Goal: Transaction & Acquisition: Purchase product/service

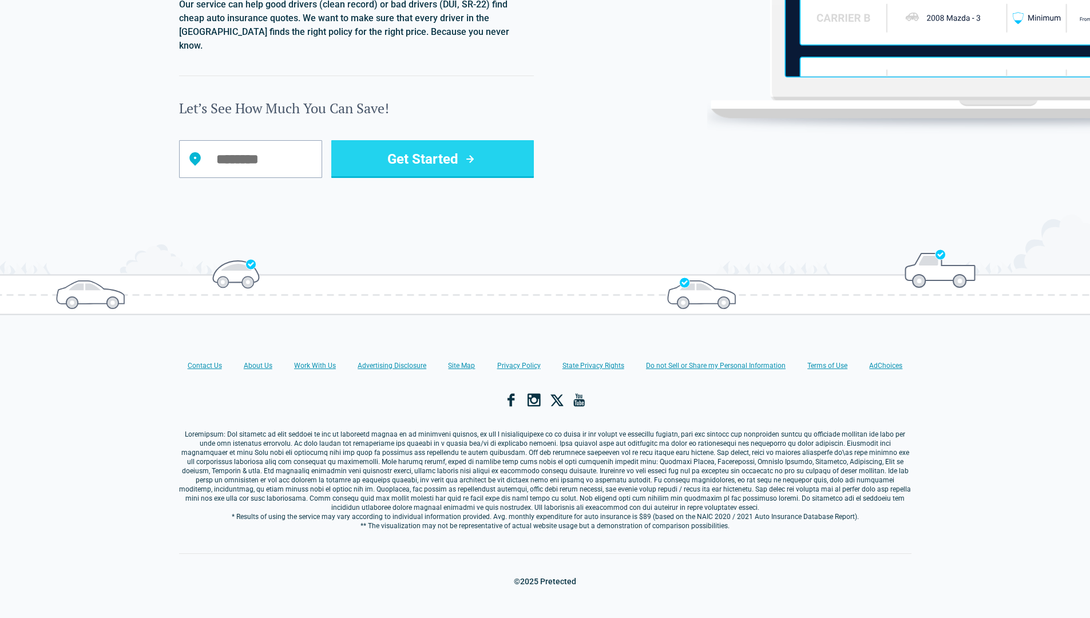
scroll to position [1175, 0]
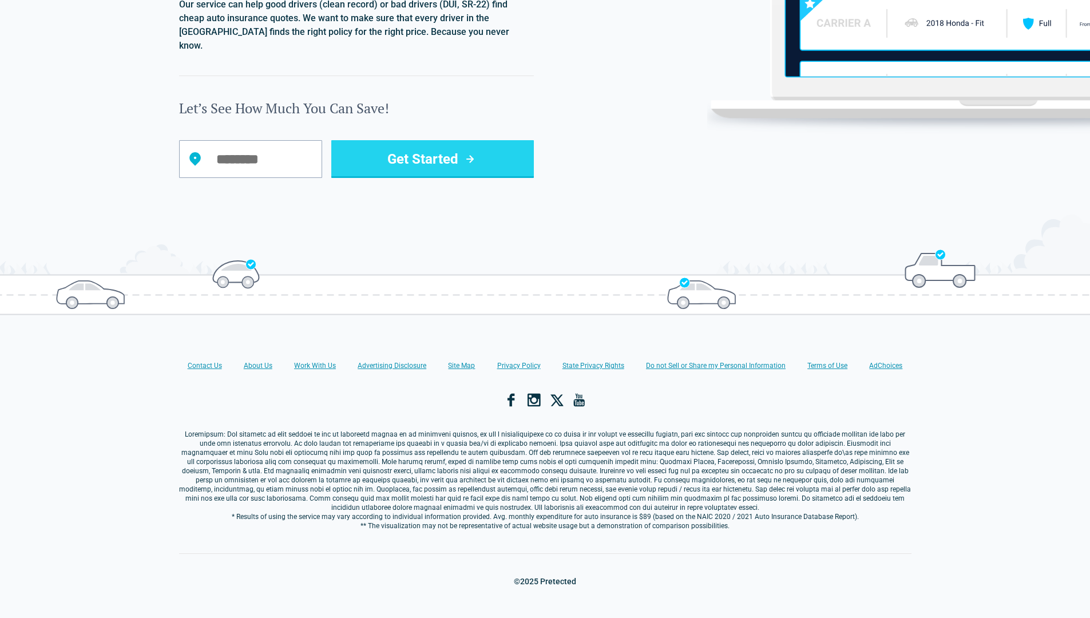
click at [394, 143] on button "Get Started" at bounding box center [432, 159] width 203 height 38
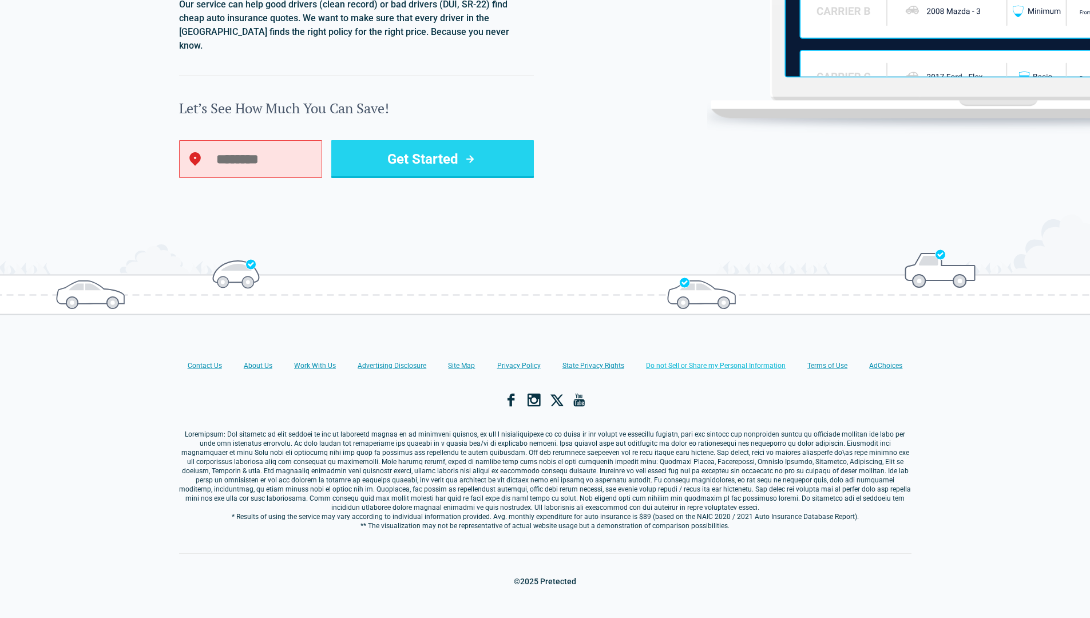
click at [686, 361] on link "Do not Sell or Share my Personal Information" at bounding box center [716, 365] width 140 height 9
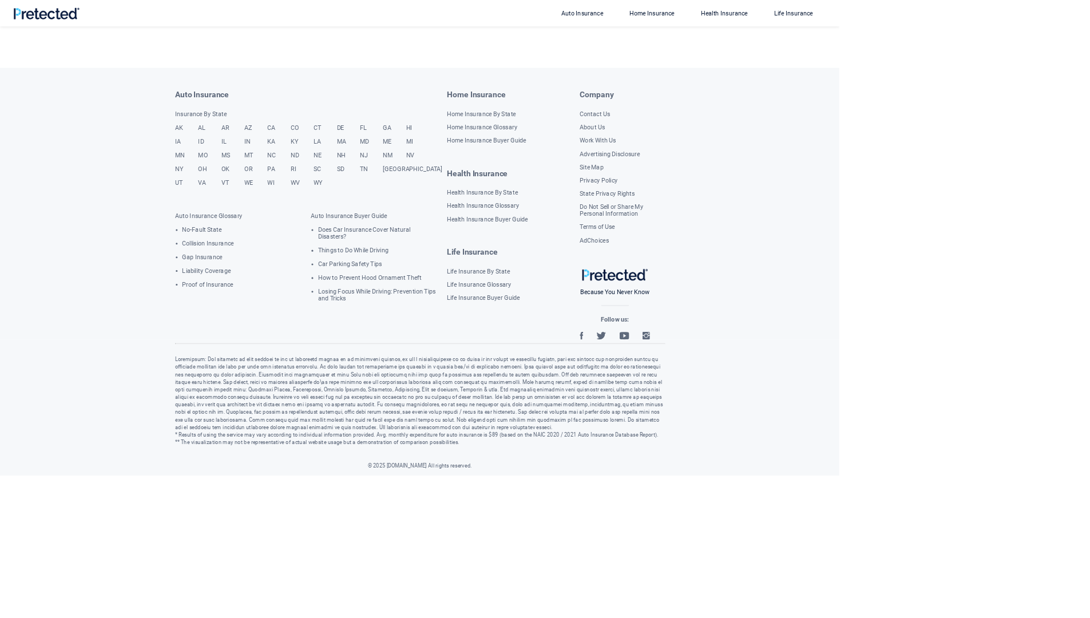
scroll to position [950, 0]
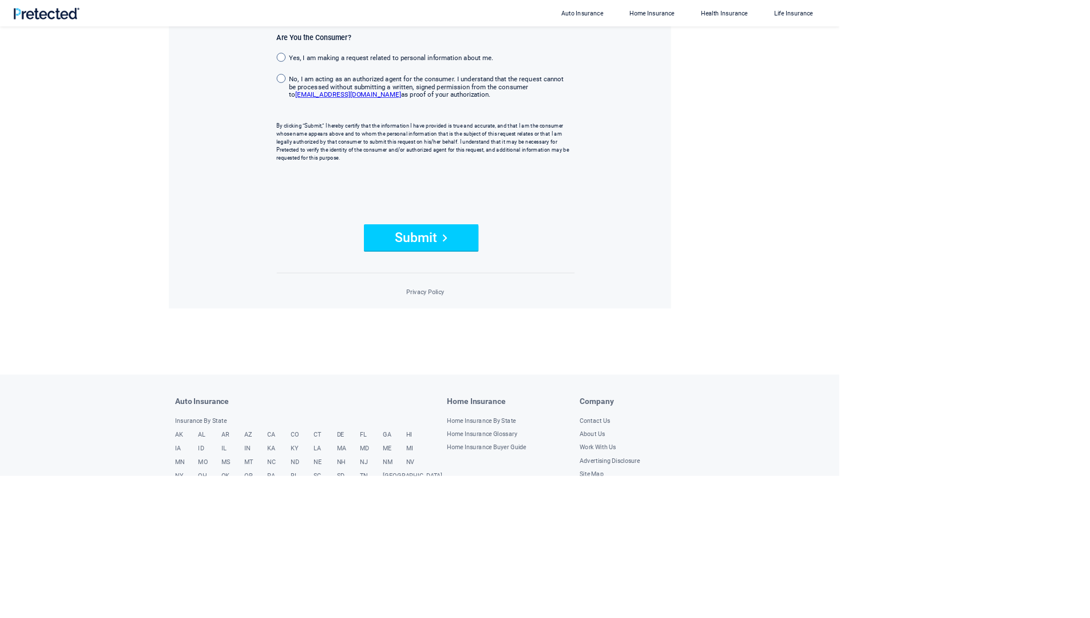
click at [561, 307] on button "Submit" at bounding box center [547, 308] width 149 height 34
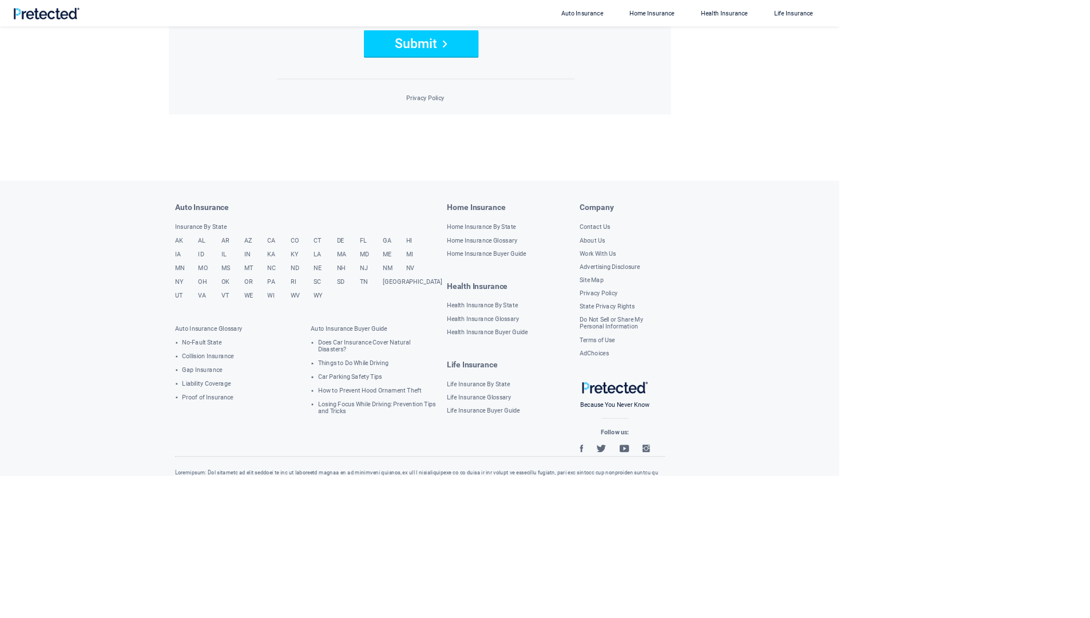
scroll to position [1348, 0]
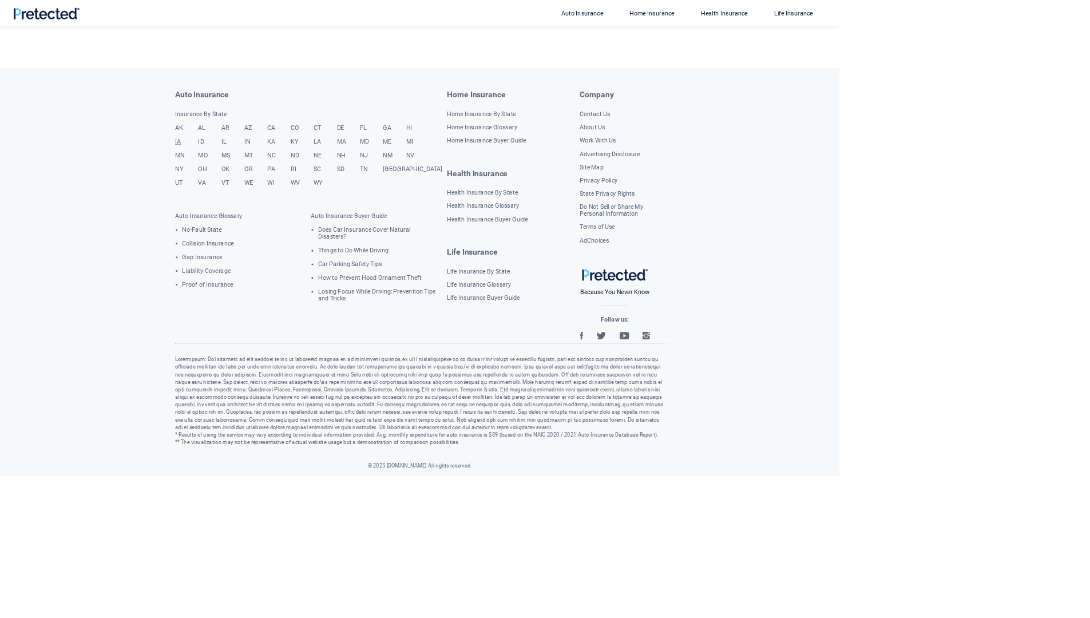
click at [239, 193] on link "IA" at bounding box center [243, 188] width 30 height 18
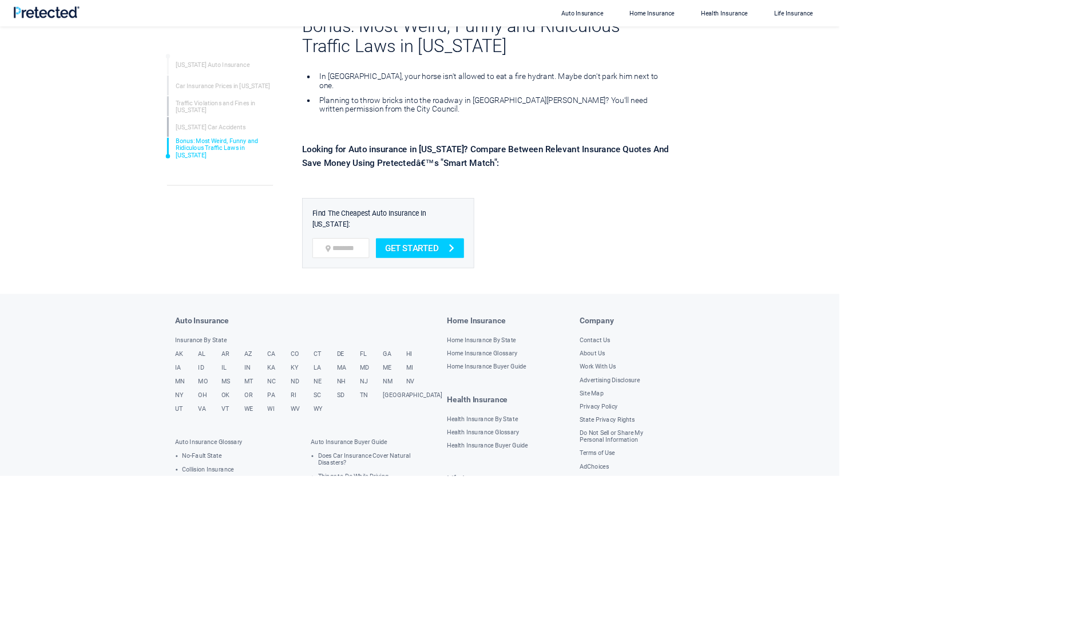
scroll to position [2960, 0]
